Goal: Task Accomplishment & Management: Use online tool/utility

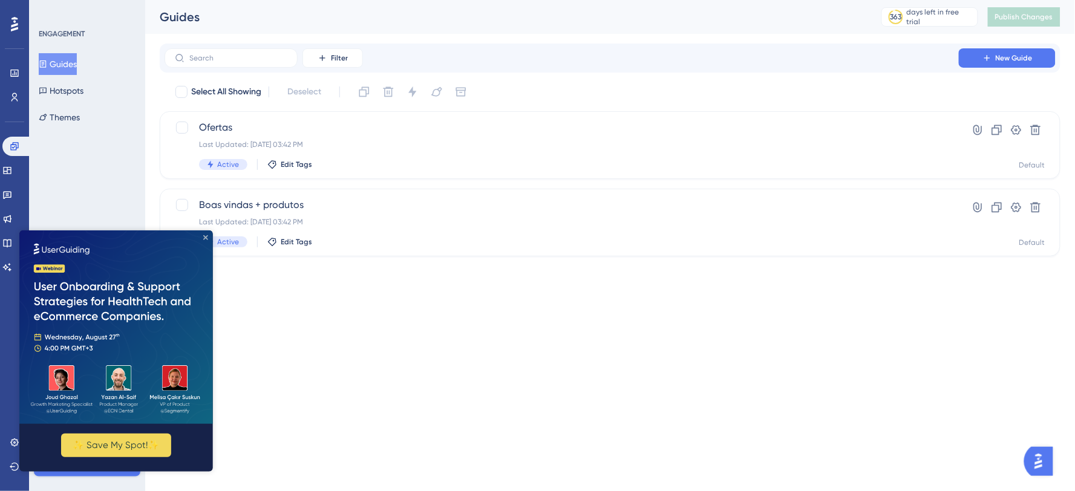
click at [203, 238] on icon "Close Preview" at bounding box center [205, 237] width 5 height 5
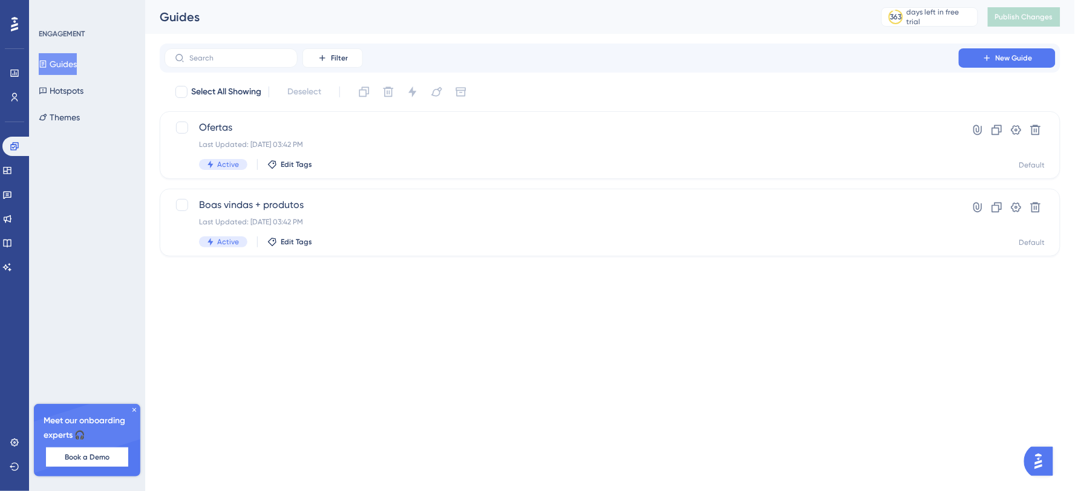
click at [731, 87] on div "Select All Showing Deselect" at bounding box center [617, 91] width 886 height 19
click at [12, 168] on icon at bounding box center [7, 171] width 10 height 10
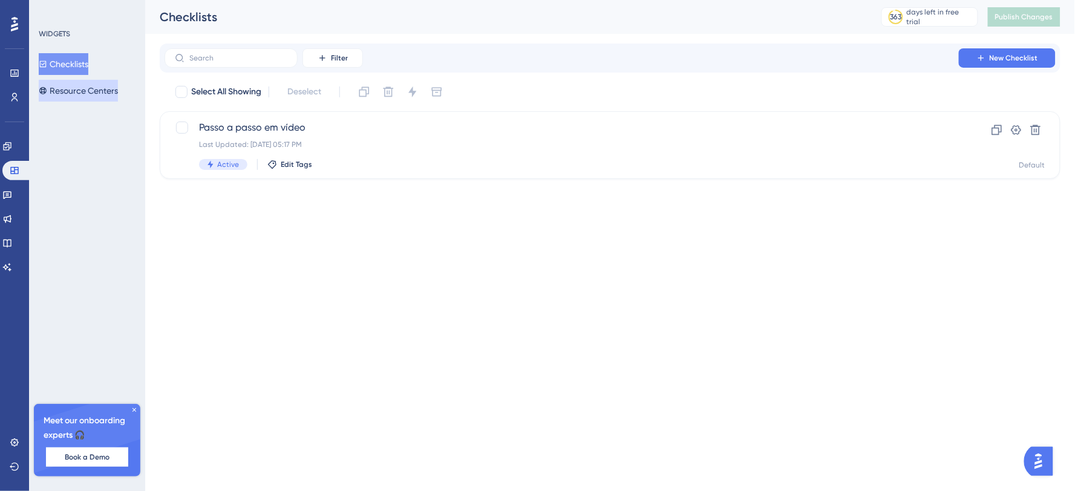
click at [110, 91] on button "Resource Centers" at bounding box center [78, 91] width 79 height 22
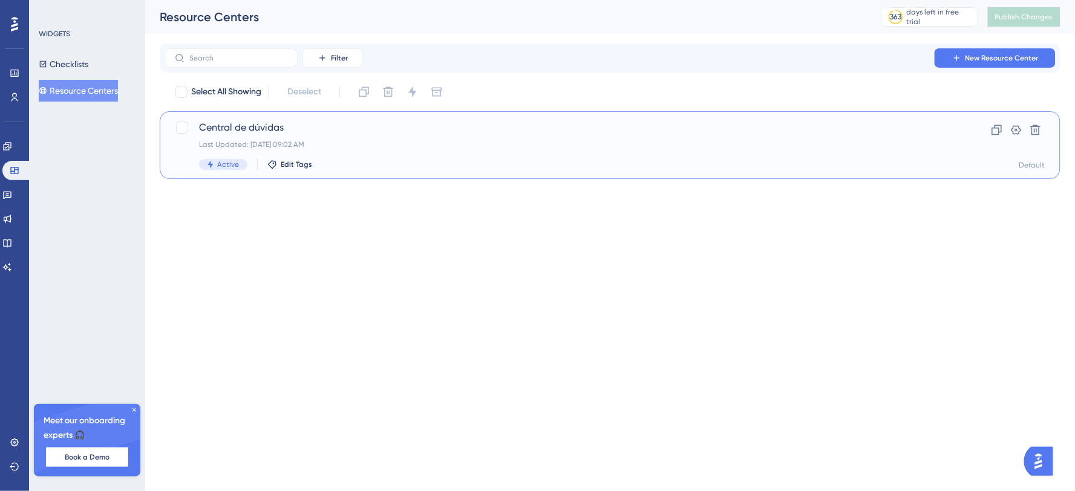
click at [660, 131] on span "Central de dúvidas" at bounding box center [561, 127] width 725 height 15
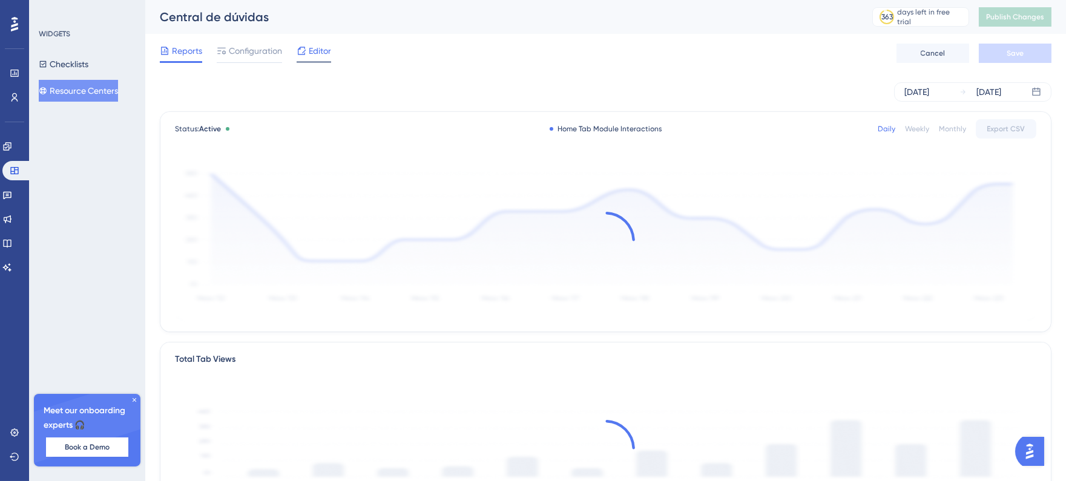
click at [321, 59] on div "Editor" at bounding box center [313, 53] width 34 height 19
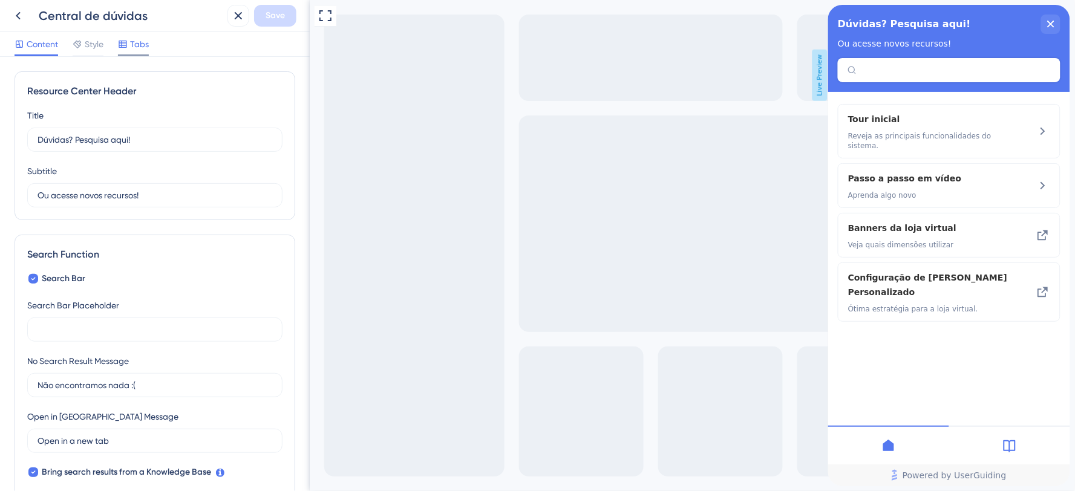
click at [119, 48] on icon at bounding box center [123, 44] width 10 height 10
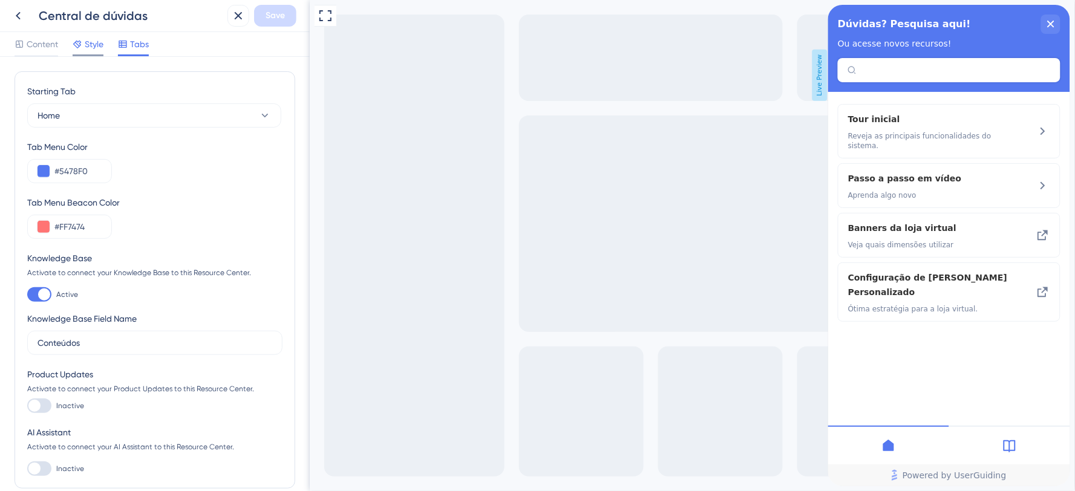
click at [87, 45] on span "Style" at bounding box center [94, 44] width 19 height 15
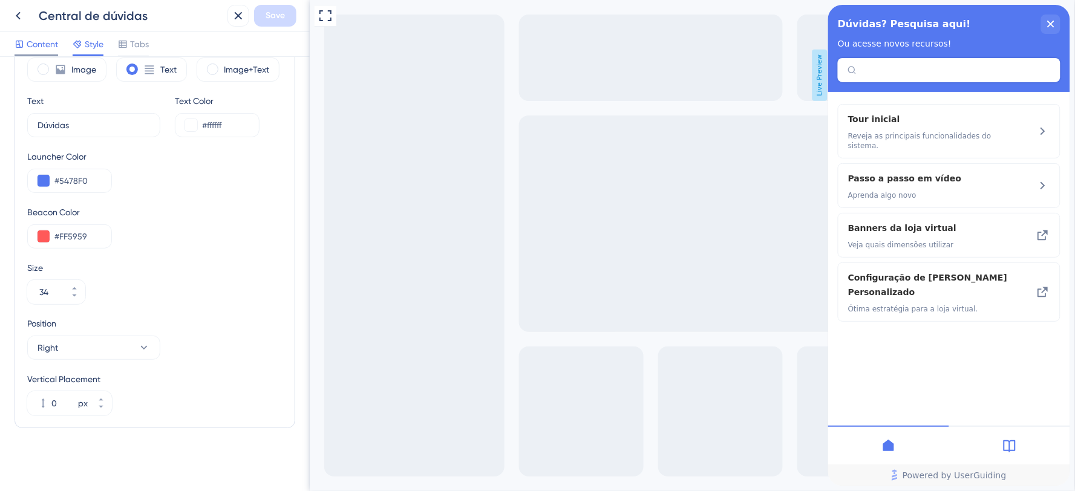
click at [29, 37] on span "Content" at bounding box center [42, 44] width 31 height 15
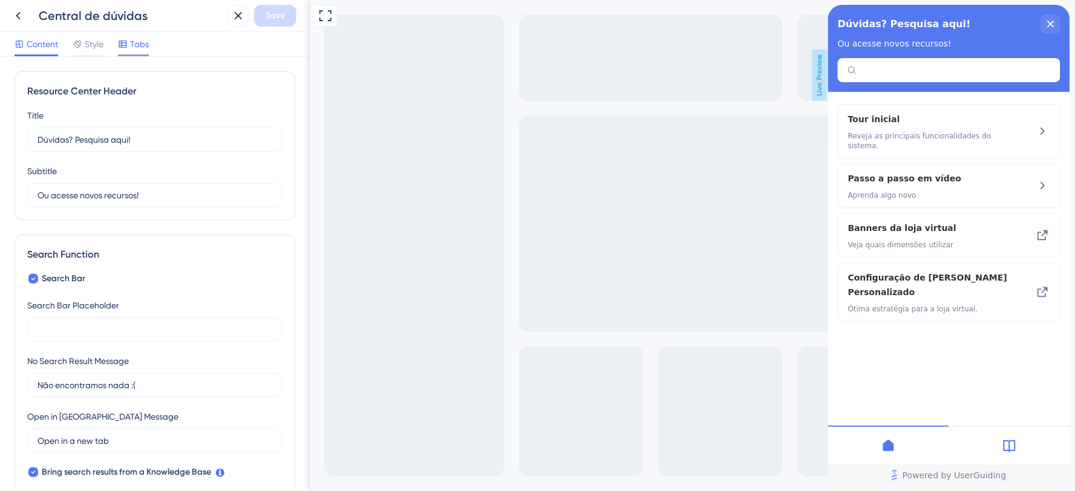
click at [146, 45] on span "Tabs" at bounding box center [139, 44] width 19 height 15
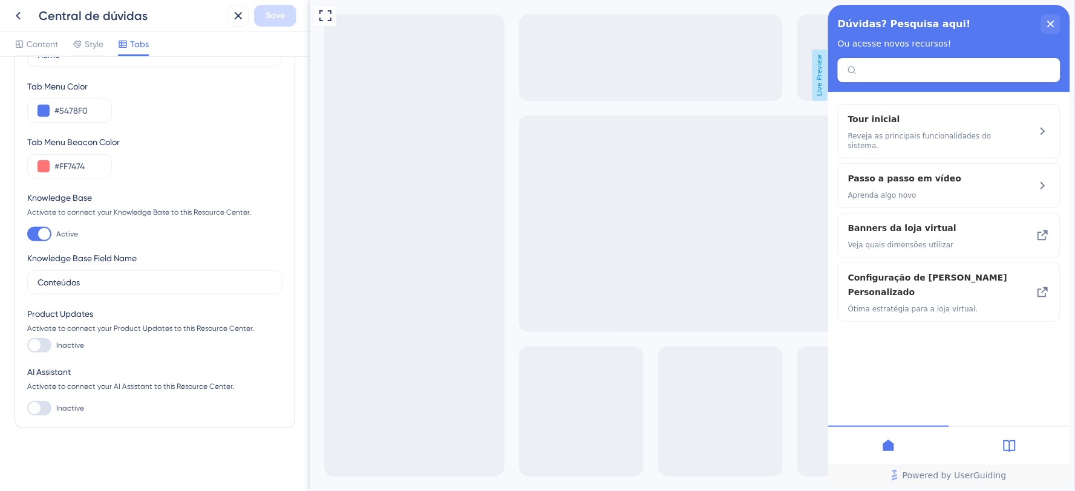
click at [41, 409] on div at bounding box center [39, 408] width 24 height 15
click at [27, 409] on input "Inactive" at bounding box center [27, 408] width 1 height 1
checkbox input "true"
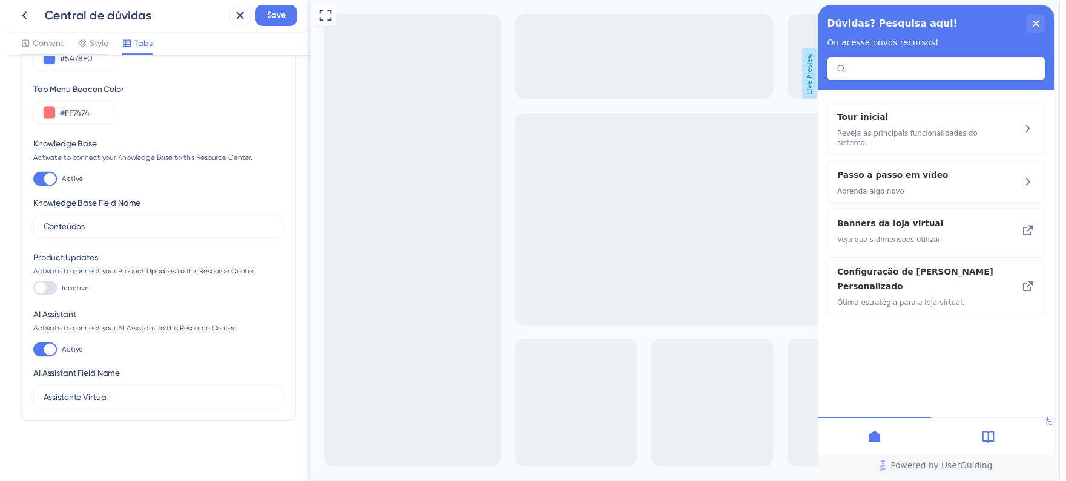
scroll to position [113, 0]
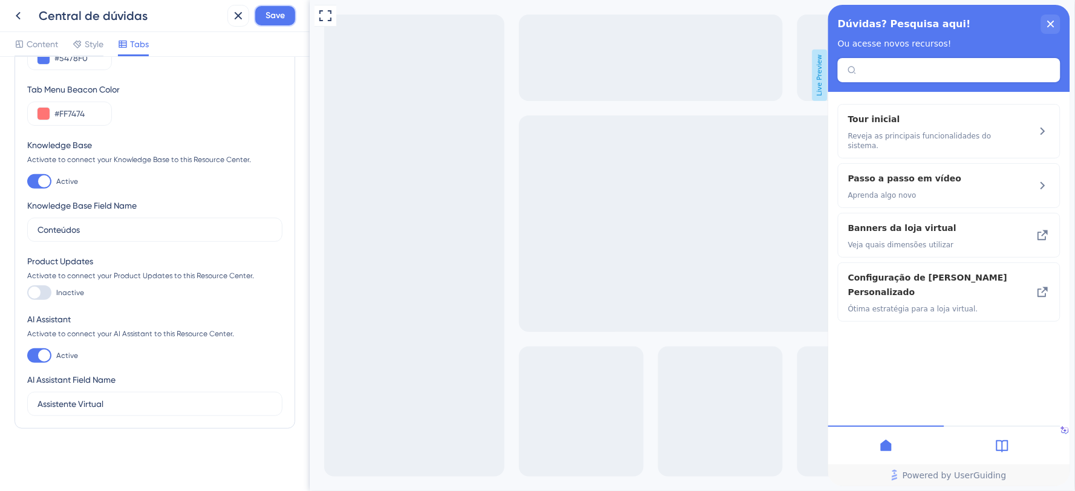
click at [281, 16] on span "Save" at bounding box center [275, 15] width 19 height 15
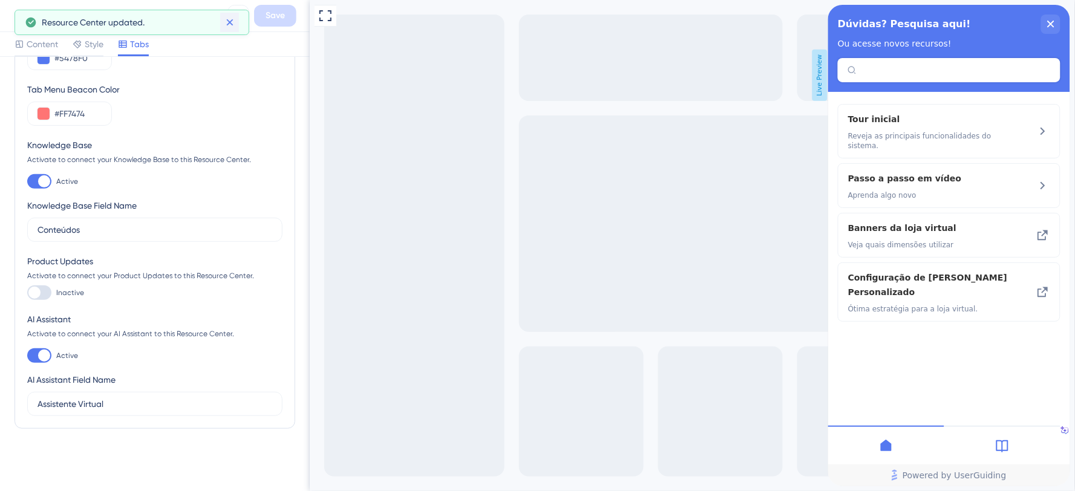
click at [230, 24] on icon at bounding box center [230, 22] width 12 height 12
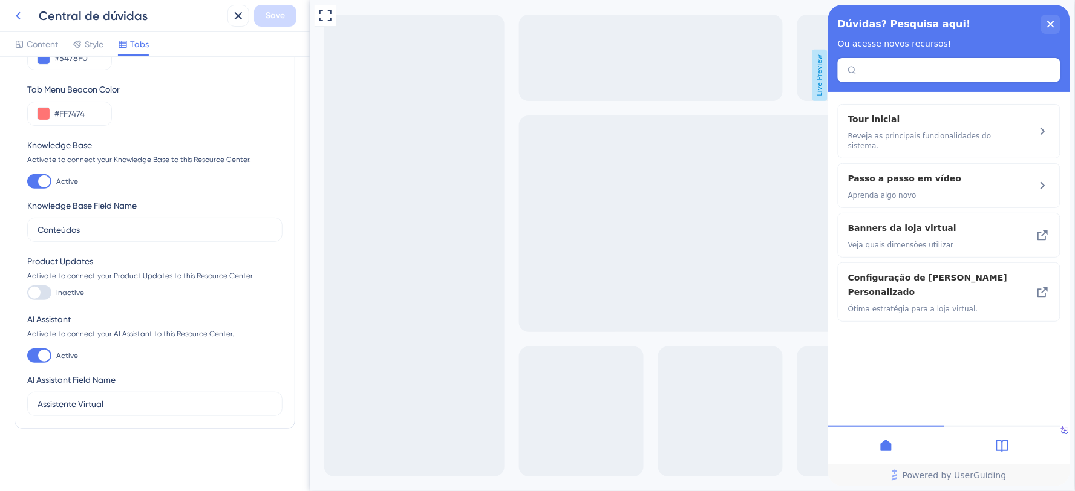
click at [25, 17] on button at bounding box center [18, 16] width 22 height 22
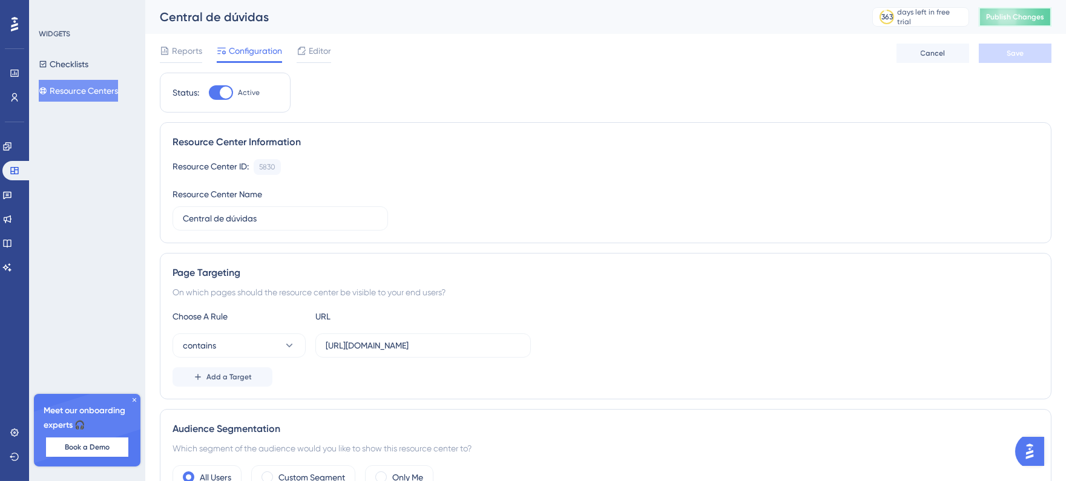
click at [1023, 21] on span "Publish Changes" at bounding box center [1015, 17] width 58 height 10
